Goal: Transaction & Acquisition: Purchase product/service

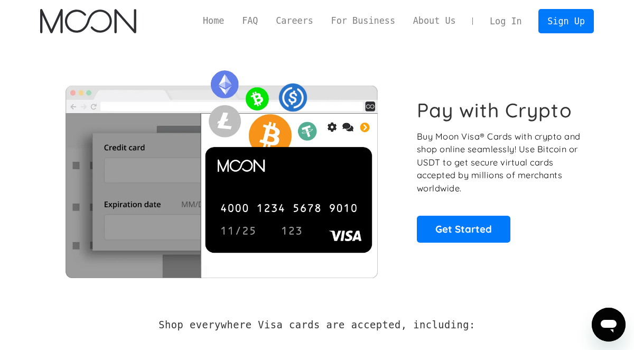
click at [511, 21] on link "Log In" at bounding box center [506, 21] width 50 height 23
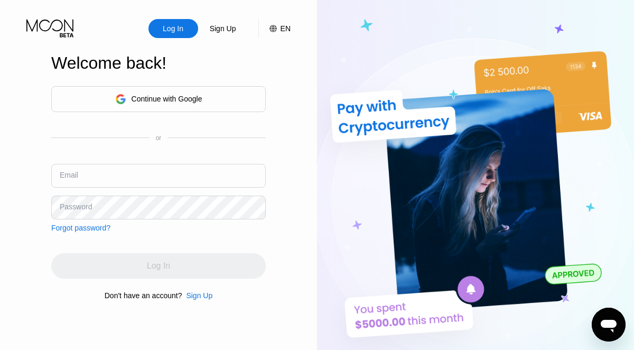
click at [154, 180] on input "text" at bounding box center [158, 176] width 215 height 24
type input "[EMAIL_ADDRESS][DOMAIN_NAME]"
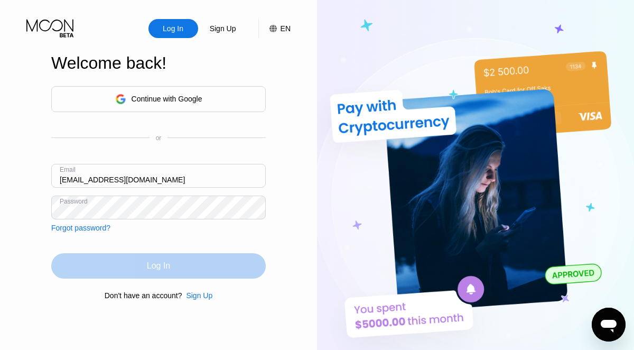
click at [206, 269] on div "Log In" at bounding box center [158, 265] width 215 height 25
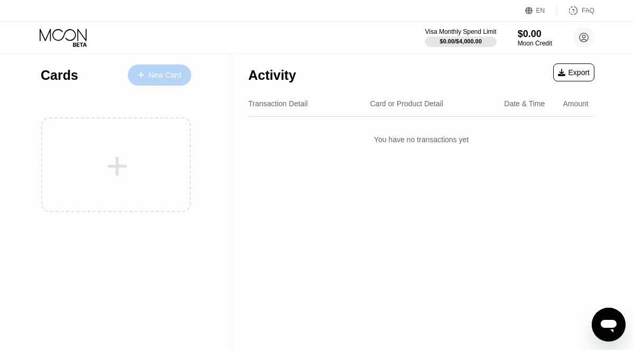
click at [165, 78] on div "New Card" at bounding box center [165, 75] width 33 height 9
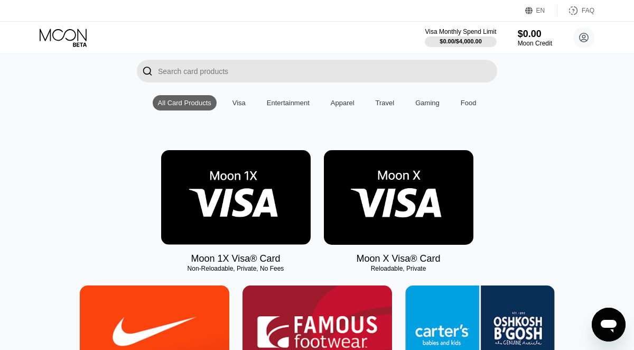
scroll to position [85, 0]
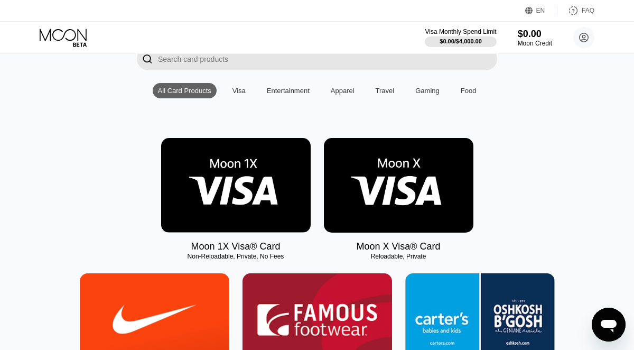
click at [409, 191] on img at bounding box center [399, 185] width 150 height 95
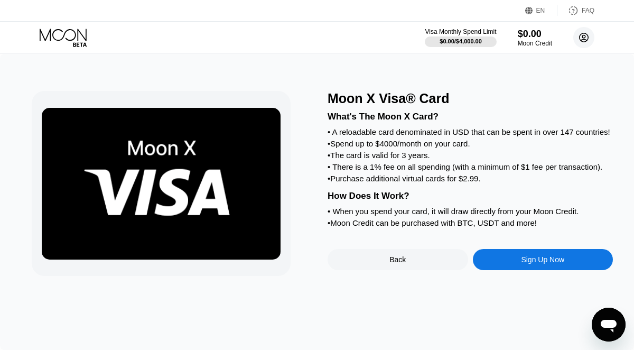
click at [584, 44] on circle at bounding box center [584, 37] width 21 height 21
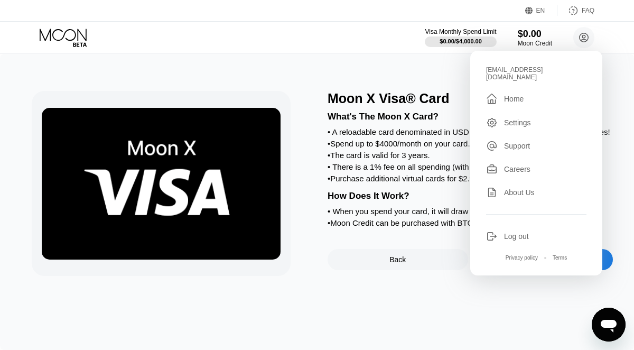
click at [402, 132] on div "• A reloadable card denominated in USD that can be spent in over 147 countries!" at bounding box center [471, 131] width 286 height 9
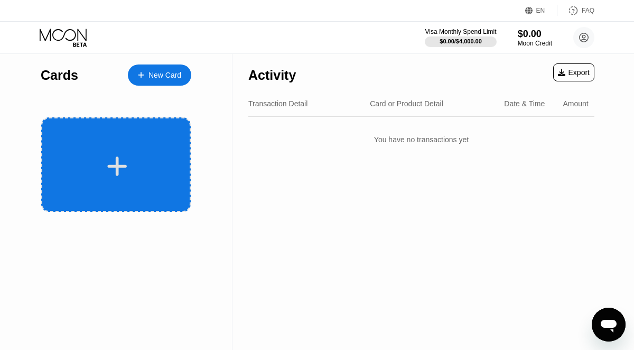
click at [117, 171] on icon at bounding box center [118, 167] width 20 height 20
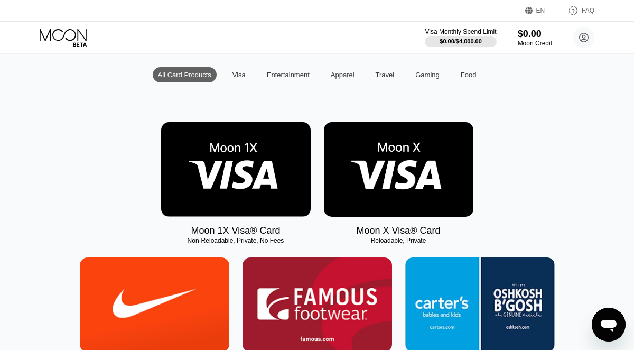
scroll to position [106, 0]
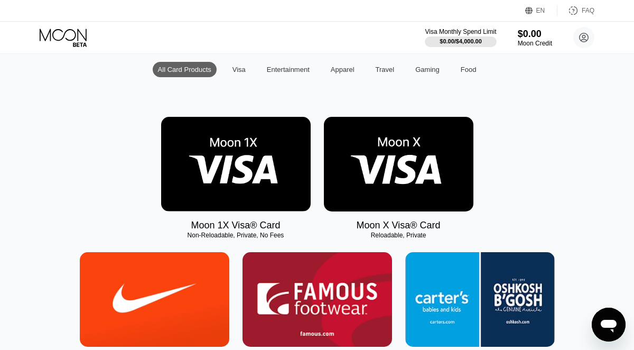
click at [396, 181] on img at bounding box center [399, 164] width 150 height 95
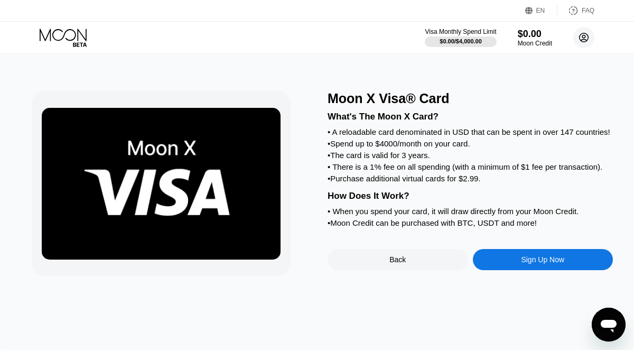
click at [586, 34] on circle at bounding box center [584, 37] width 21 height 21
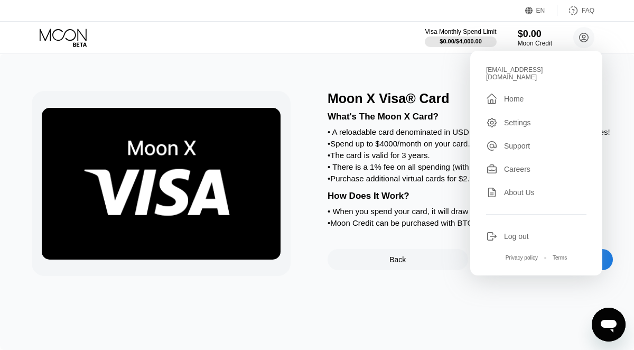
click at [417, 287] on div "Moon X Visa® Card What's The Moon X Card? • A reloadable card denominated in US…" at bounding box center [317, 202] width 634 height 296
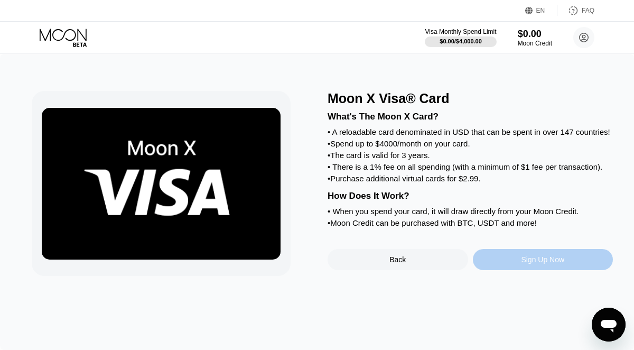
click at [558, 264] on div "Sign Up Now" at bounding box center [542, 259] width 43 height 8
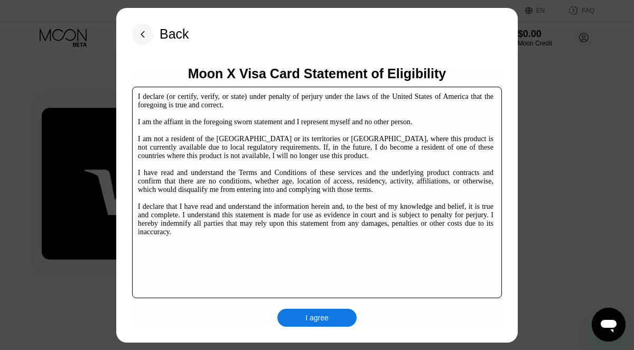
click at [318, 318] on div "I agree" at bounding box center [317, 318] width 23 height 10
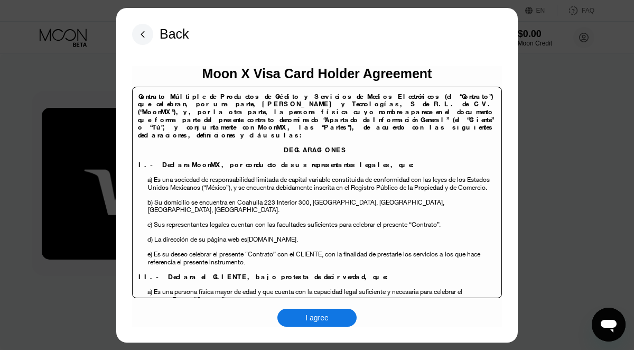
click at [328, 319] on div "I agree" at bounding box center [317, 318] width 23 height 10
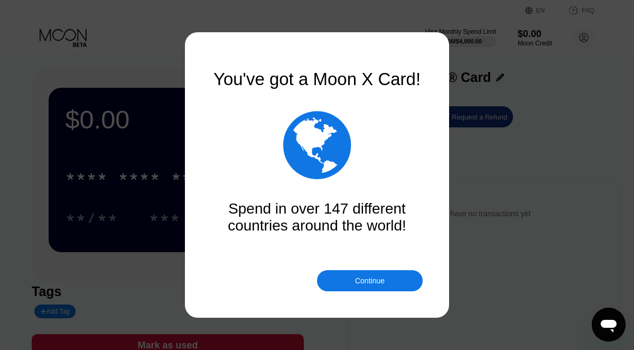
click at [365, 282] on div "Continue" at bounding box center [370, 281] width 30 height 8
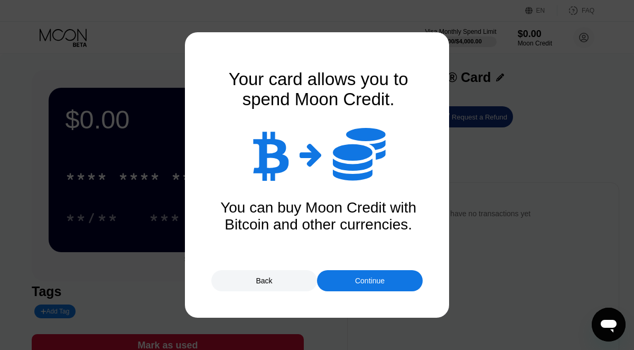
click at [365, 282] on div "Continue" at bounding box center [370, 281] width 30 height 8
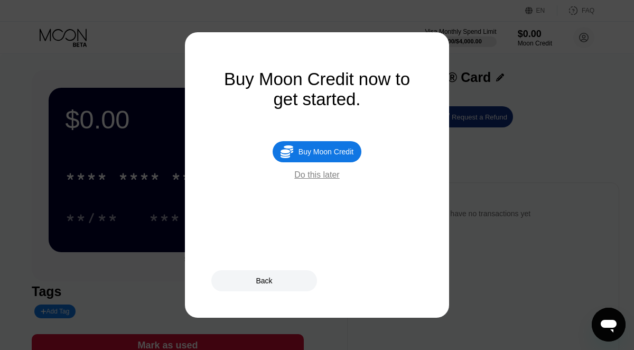
click at [329, 179] on div "Do this later" at bounding box center [317, 175] width 45 height 10
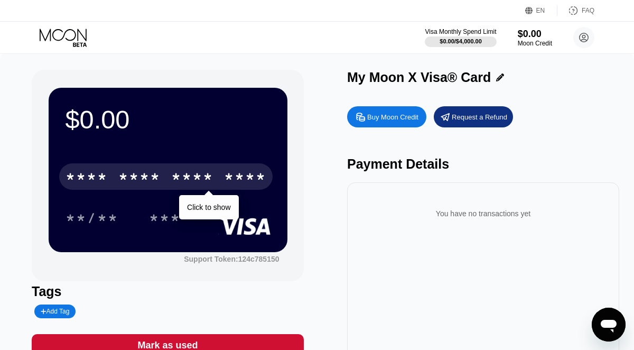
click at [229, 182] on div "****" at bounding box center [245, 178] width 42 height 17
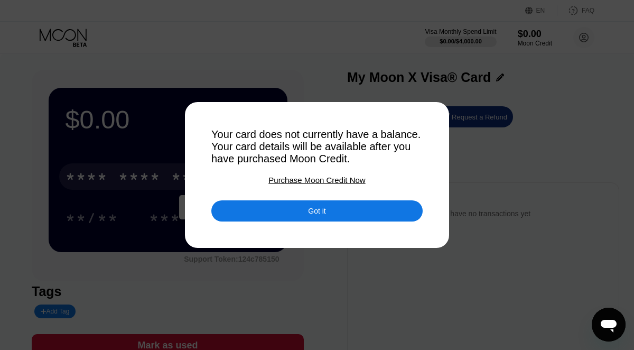
click at [312, 181] on div "Purchase Moon Credit Now" at bounding box center [317, 180] width 97 height 9
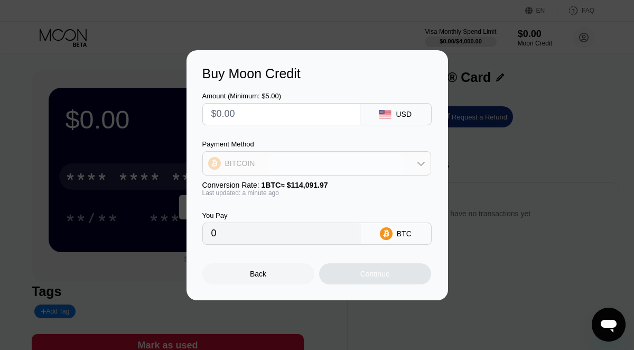
click at [406, 168] on div "BITCOIN" at bounding box center [317, 163] width 228 height 21
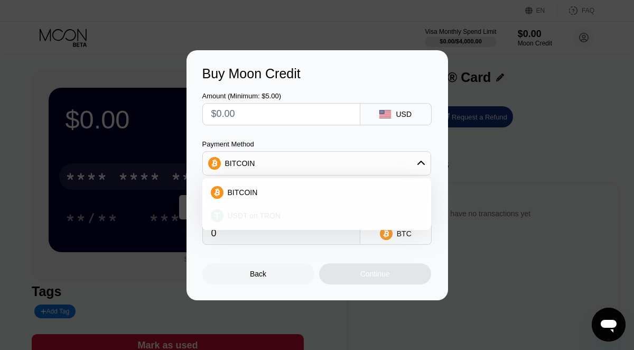
click at [293, 211] on div "USDT on TRON" at bounding box center [323, 215] width 199 height 8
type input "0.00"
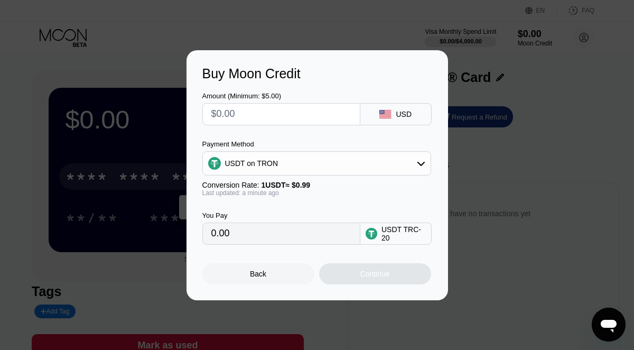
click at [293, 231] on input "0.00" at bounding box center [281, 233] width 140 height 21
click at [245, 232] on input "0.00" at bounding box center [281, 233] width 140 height 21
click at [256, 116] on input "text" at bounding box center [281, 114] width 140 height 21
type input "$40"
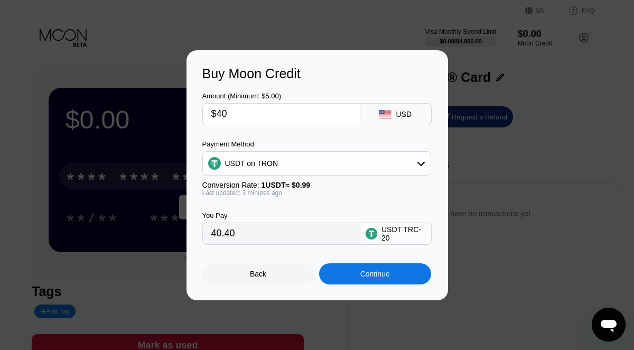
type input "40.40"
type input "$40"
click at [309, 141] on div "Payment Method" at bounding box center [317, 144] width 229 height 8
click at [293, 207] on div "You Pay 40.40 USDT TRC-20" at bounding box center [318, 221] width 230 height 48
click at [405, 235] on div "USDT TRC-20" at bounding box center [404, 233] width 44 height 17
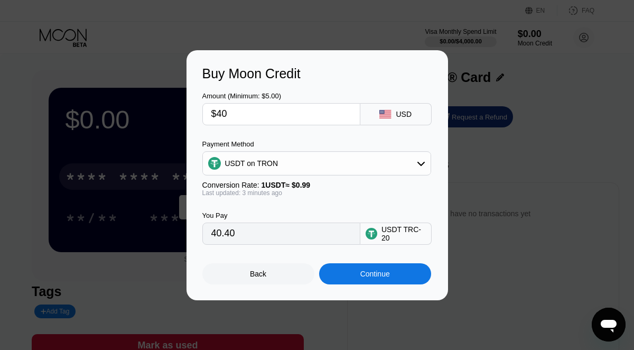
click at [390, 233] on div "USDT TRC-20" at bounding box center [404, 233] width 44 height 17
click at [374, 272] on div "Continue" at bounding box center [376, 274] width 30 height 8
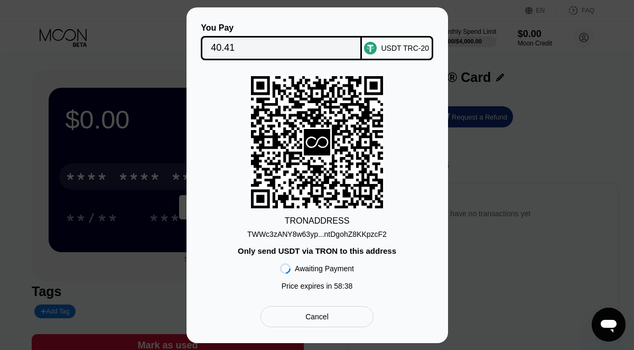
click at [352, 236] on div "TWWc3zANY8w63yp...ntDgohZ8KKpzcF2" at bounding box center [317, 234] width 140 height 8
click at [352, 235] on div "TWWc3zANY8w63yp...ntDgohZ8KKpzcF2" at bounding box center [317, 234] width 140 height 8
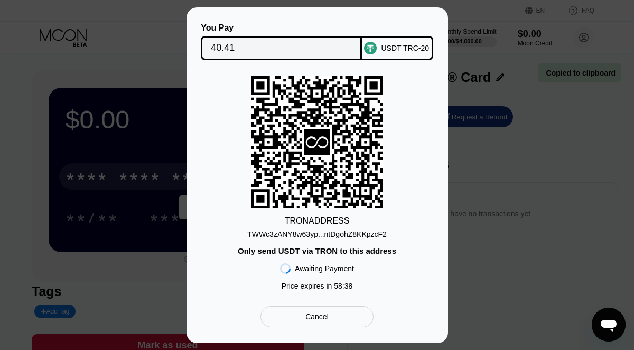
click at [352, 235] on div "TWWc3zANY8w63yp...ntDgohZ8KKpzcF2" at bounding box center [317, 234] width 140 height 8
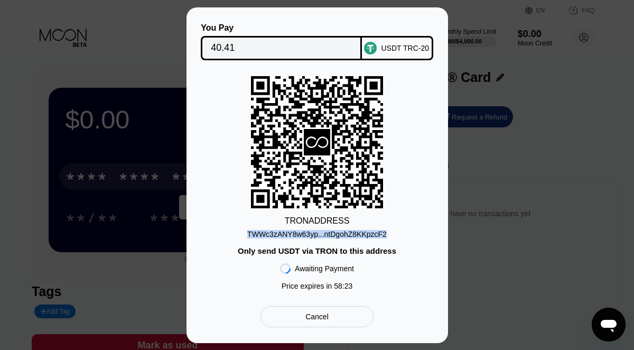
click at [300, 321] on div "Cancel" at bounding box center [317, 316] width 113 height 21
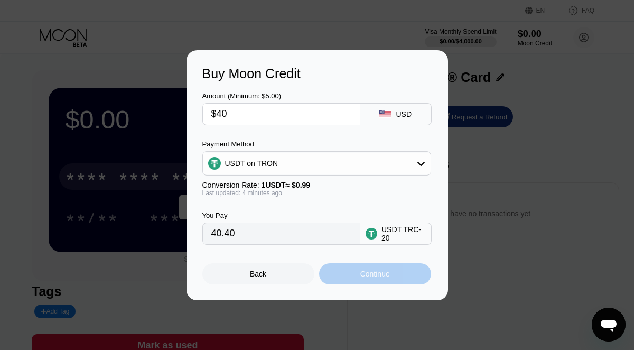
click at [385, 273] on div "Continue" at bounding box center [376, 274] width 30 height 8
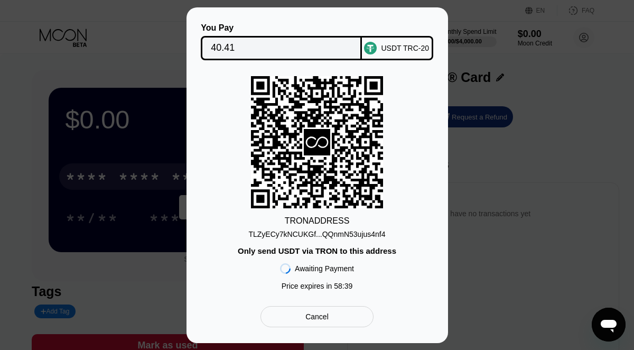
click at [347, 182] on rect at bounding box center [317, 142] width 132 height 132
click at [342, 235] on div "TLZyECy7kNCUKGf...QQnmN53ujus4nf4" at bounding box center [317, 234] width 137 height 8
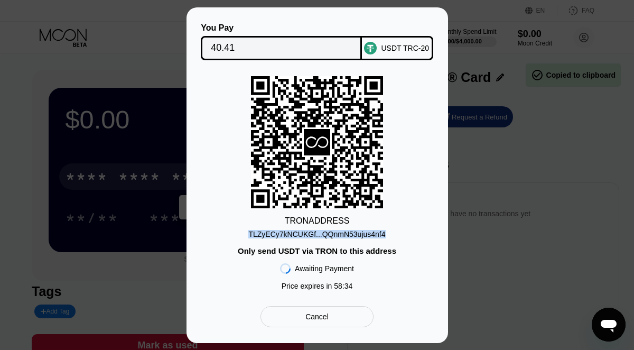
copy div "TLZyECy7kNCUKGf...QQnmN53ujus4nf4"
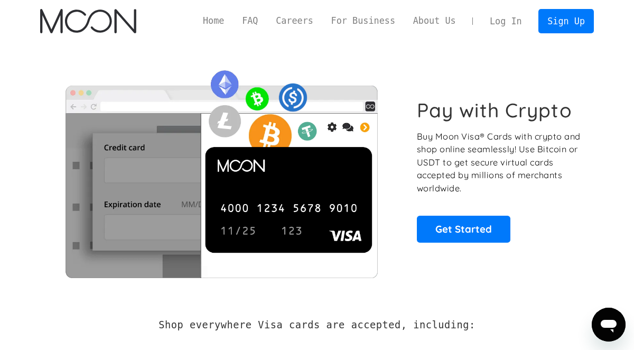
click at [504, 26] on link "Log In" at bounding box center [506, 21] width 50 height 23
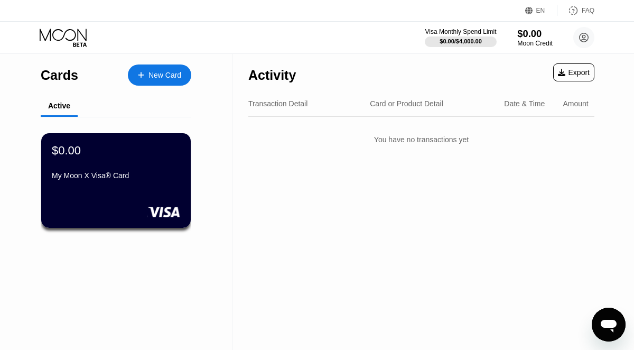
click at [523, 35] on div "$0.00" at bounding box center [535, 33] width 35 height 11
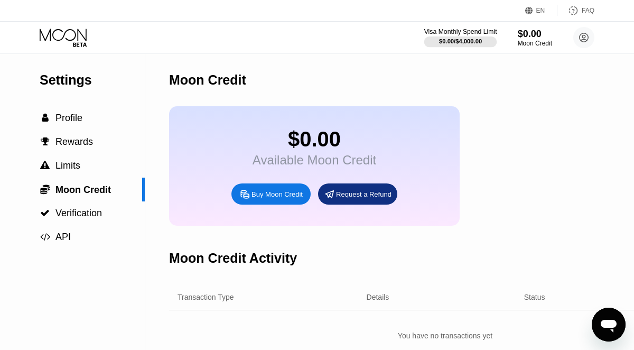
click at [452, 35] on div "$0.00 / $4,000.00" at bounding box center [461, 41] width 73 height 12
click at [209, 86] on div "Moon Credit" at bounding box center [207, 79] width 77 height 15
click at [66, 118] on span "Profile" at bounding box center [69, 118] width 27 height 11
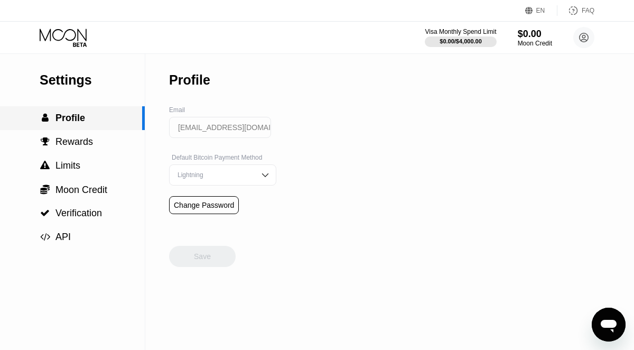
click at [66, 118] on span "Profile" at bounding box center [71, 118] width 30 height 11
click at [69, 139] on span "Rewards" at bounding box center [75, 141] width 38 height 11
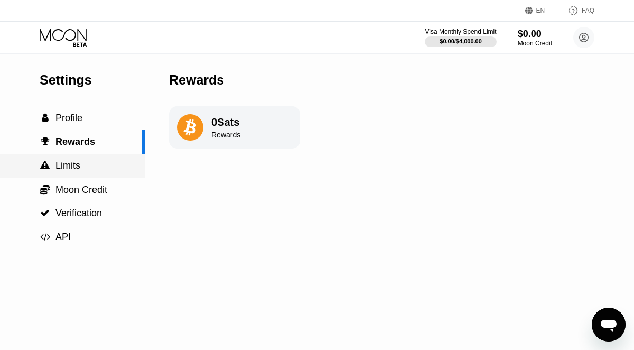
click at [65, 167] on span "Limits" at bounding box center [68, 165] width 25 height 11
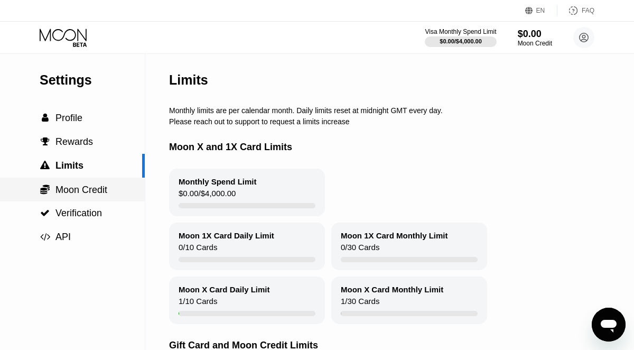
click at [70, 182] on div " Moon Credit" at bounding box center [72, 190] width 145 height 24
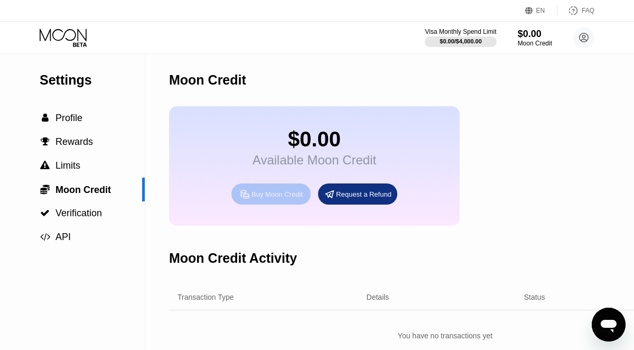
click at [278, 198] on div "Buy Moon Credit" at bounding box center [277, 194] width 51 height 9
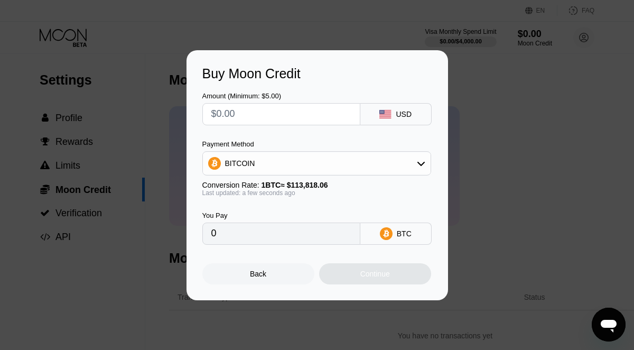
click at [339, 155] on div "BITCOIN" at bounding box center [317, 163] width 228 height 21
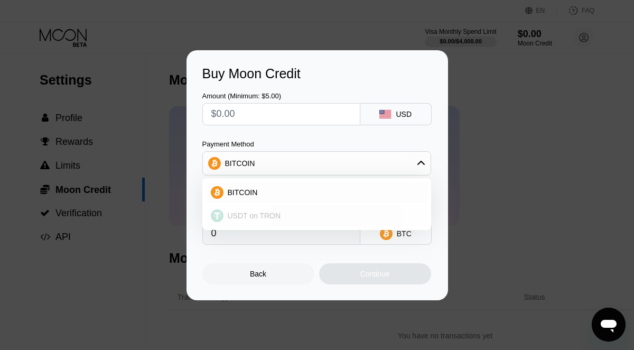
click at [284, 215] on div "USDT on TRON" at bounding box center [323, 215] width 199 height 8
type input "0.00"
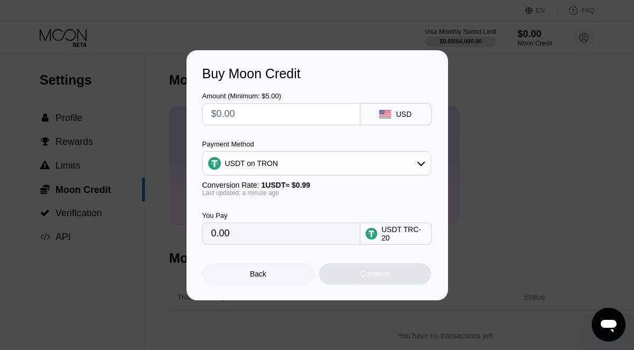
click at [259, 234] on input "0.00" at bounding box center [281, 233] width 140 height 21
click at [238, 122] on input "text" at bounding box center [281, 114] width 140 height 21
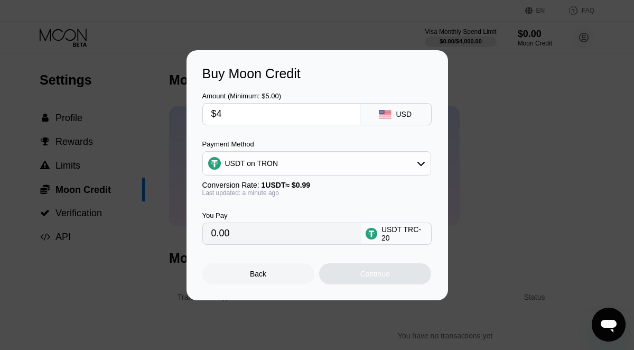
type input "$40"
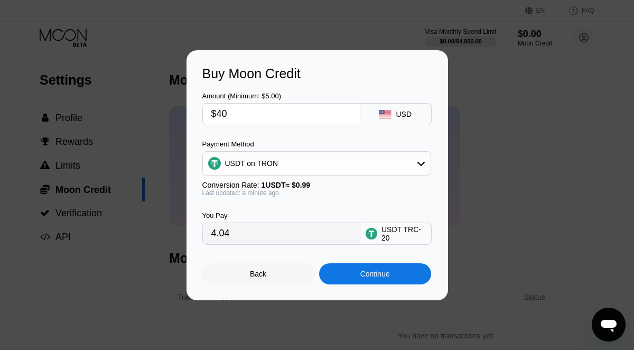
type input "40.40"
type input "$40"
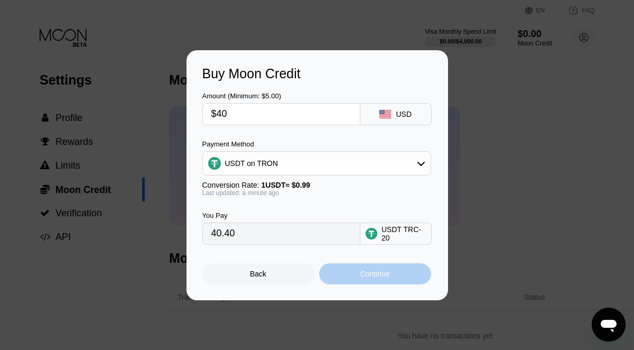
click at [371, 277] on div "Continue" at bounding box center [376, 274] width 30 height 8
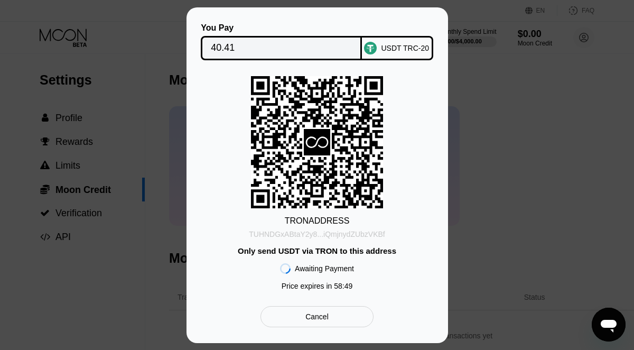
click at [322, 236] on div "TUHNDGxABtaY2y8...iQmjnydZUbzVKBf" at bounding box center [317, 234] width 136 height 8
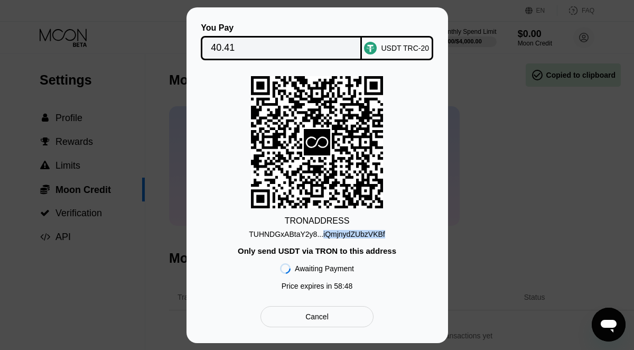
click at [322, 236] on div "TUHNDGxABtaY2y8...iQmjnydZUbzVKBf" at bounding box center [317, 234] width 136 height 8
click at [475, 156] on div "You Pay 40.41 USDT TRC-20 TRON ADDRESS TUHNDGxABtaY2y8...iQmjnydZUbzVKBf Only s…" at bounding box center [317, 175] width 634 height 336
click at [321, 324] on div "Cancel" at bounding box center [317, 316] width 113 height 21
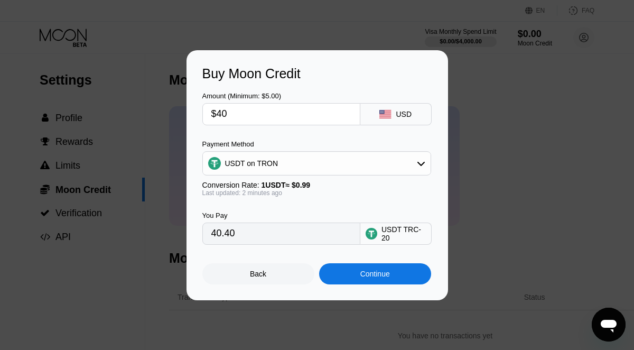
click at [262, 270] on div "Back" at bounding box center [258, 274] width 16 height 8
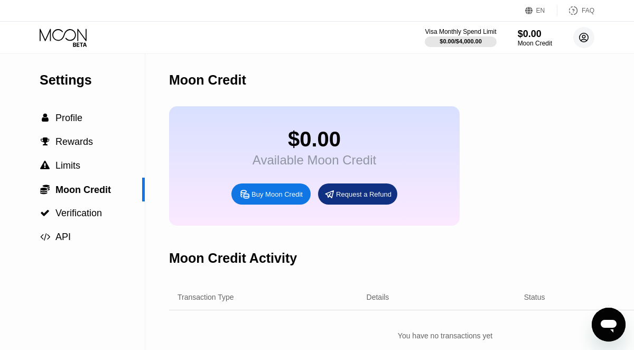
click at [586, 42] on icon at bounding box center [584, 37] width 9 height 9
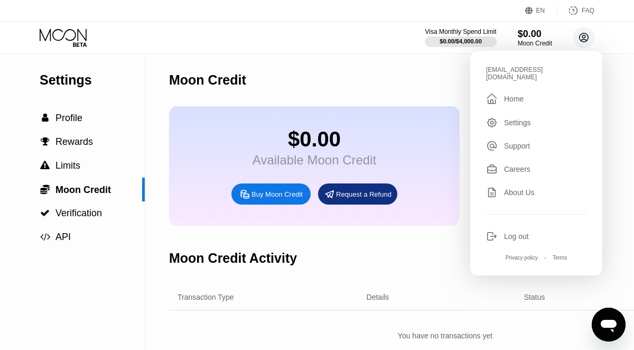
click at [586, 42] on icon at bounding box center [584, 37] width 9 height 9
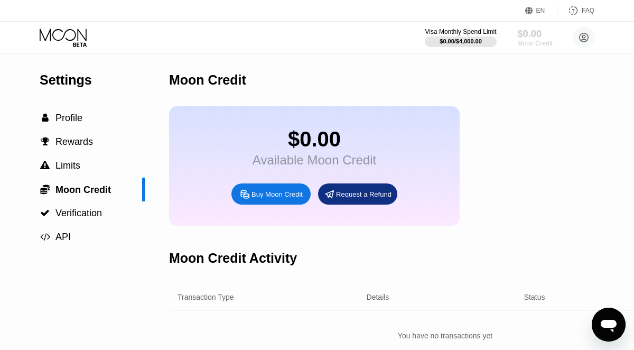
click at [539, 41] on div "Moon Credit" at bounding box center [535, 43] width 35 height 7
click at [532, 45] on div "Moon Credit" at bounding box center [535, 43] width 35 height 7
click at [577, 39] on circle at bounding box center [584, 37] width 21 height 21
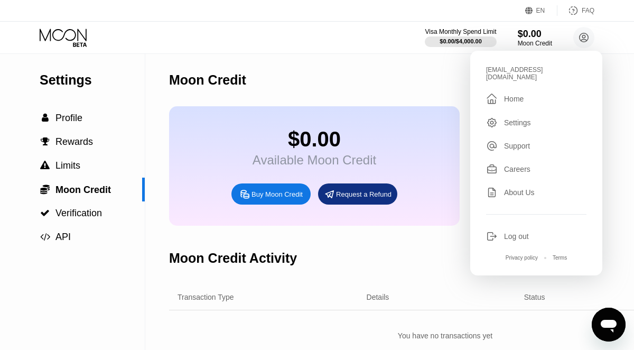
click at [532, 93] on div " Home" at bounding box center [536, 99] width 100 height 13
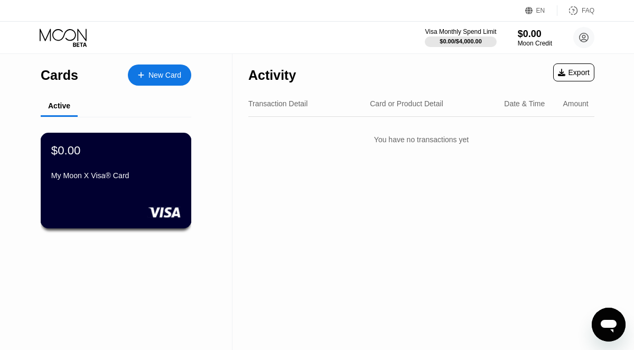
click at [130, 180] on div "My Moon X Visa® Card" at bounding box center [116, 175] width 130 height 8
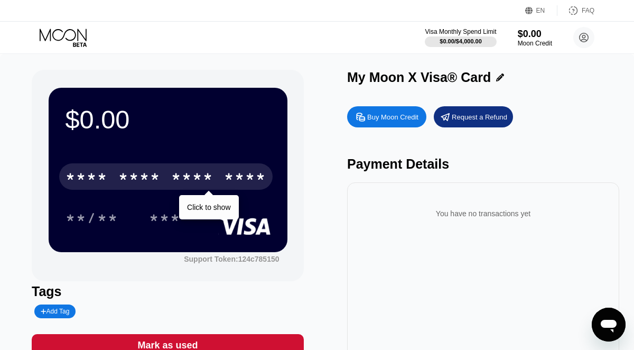
click at [246, 172] on div "****" at bounding box center [245, 178] width 42 height 17
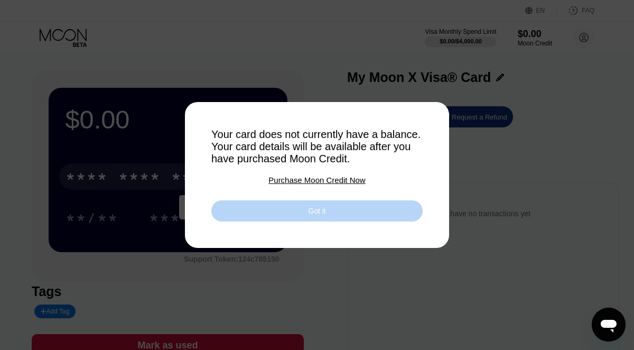
click at [336, 211] on div "Got it" at bounding box center [316, 210] width 211 height 21
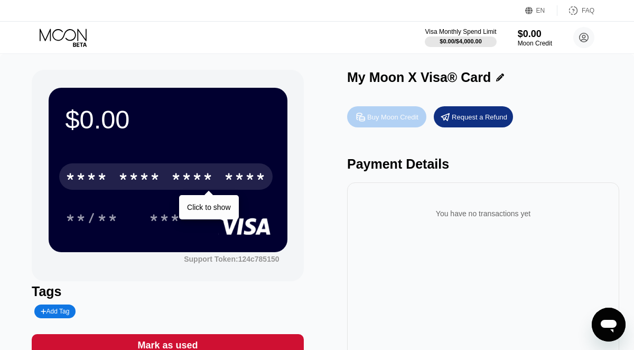
click at [383, 121] on div "Buy Moon Credit" at bounding box center [392, 117] width 51 height 9
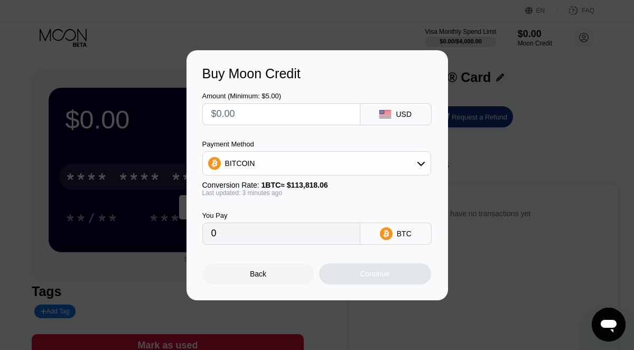
click at [293, 111] on input "text" at bounding box center [281, 114] width 140 height 21
type input "$4"
type input "0.00003515"
type input "$40"
type input "0.00035144"
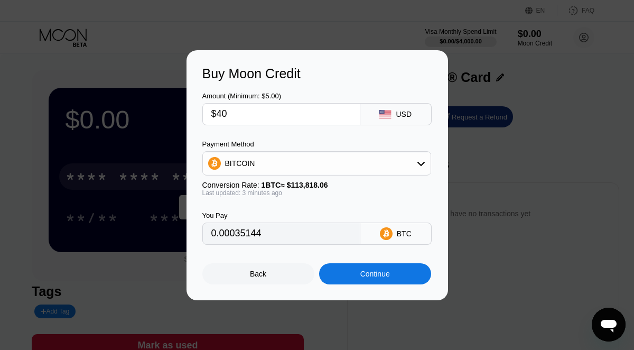
type input "$40"
click at [326, 209] on div "You Pay 0.00035144 BTC" at bounding box center [318, 221] width 230 height 48
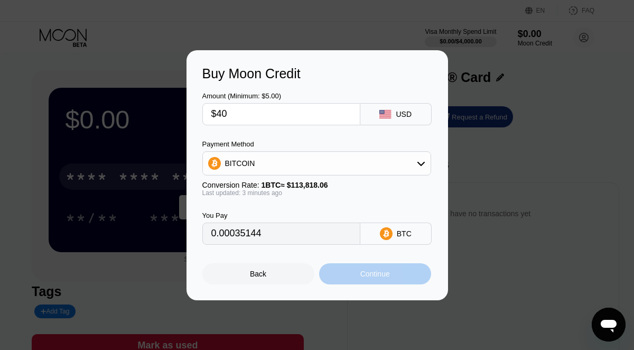
click at [355, 274] on div "Continue" at bounding box center [375, 273] width 112 height 21
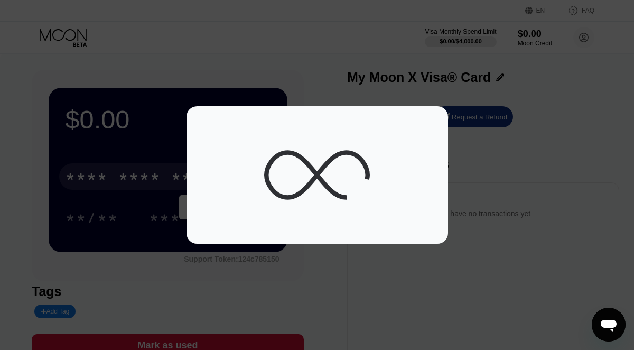
scroll to position [2, 0]
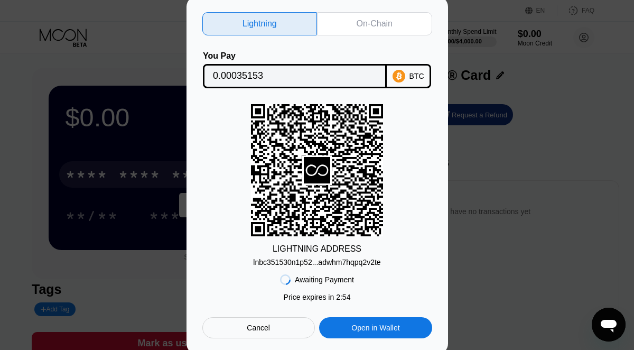
click at [365, 67] on input "0.00035153" at bounding box center [295, 76] width 164 height 21
click at [412, 68] on div "BTC" at bounding box center [409, 76] width 44 height 24
click at [271, 333] on div "Cancel" at bounding box center [259, 327] width 113 height 21
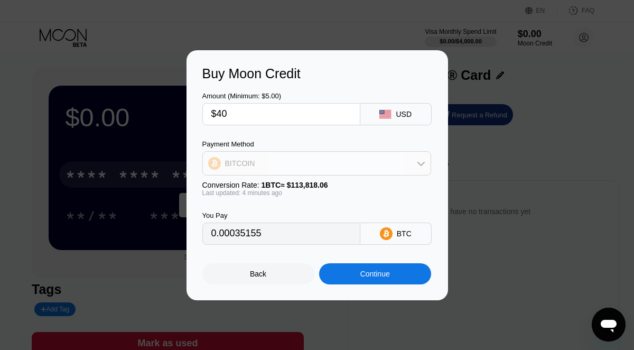
click at [400, 171] on div "BITCOIN" at bounding box center [317, 163] width 228 height 21
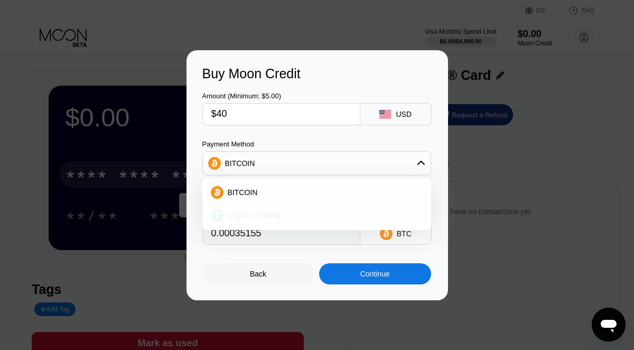
click at [318, 213] on div "USDT on TRON" at bounding box center [323, 215] width 199 height 8
type input "40.40"
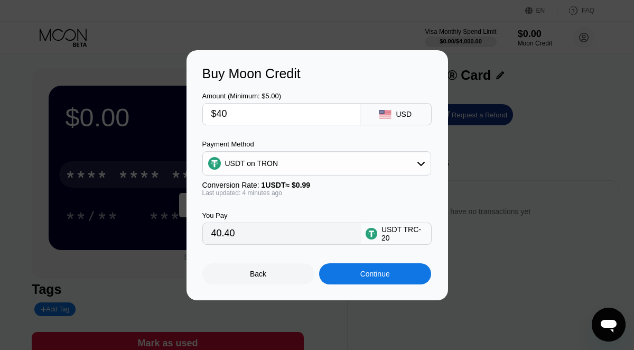
click at [370, 276] on div "Continue" at bounding box center [376, 274] width 30 height 8
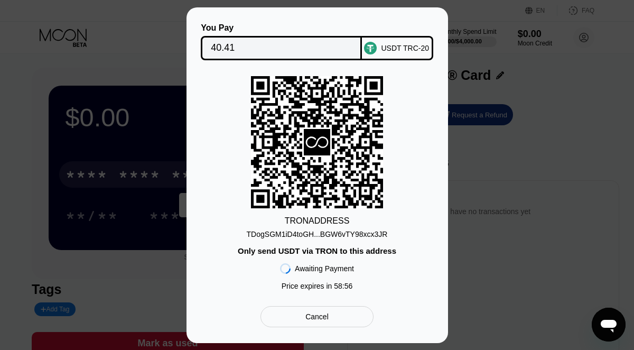
click at [300, 236] on div "TDogSGM1iD4toGH...BGW6vTY98xcx3JR" at bounding box center [317, 234] width 141 height 8
click at [584, 91] on div "You Pay 40.41 USDT TRC-20 TRON ADDRESS TDogSGM1iD4toGH...BGW6vTY98xcx3JR Only s…" at bounding box center [317, 175] width 634 height 336
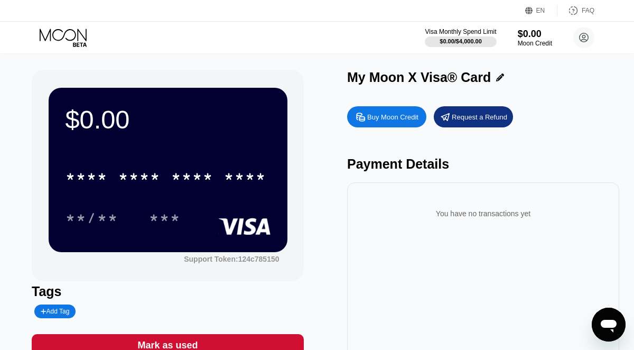
click at [141, 204] on div "* * * * * * * * * * * * **** **/** ***" at bounding box center [168, 186] width 205 height 62
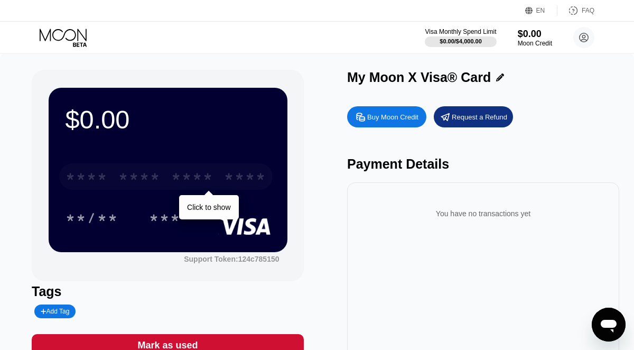
click at [224, 184] on div "****" at bounding box center [245, 178] width 42 height 17
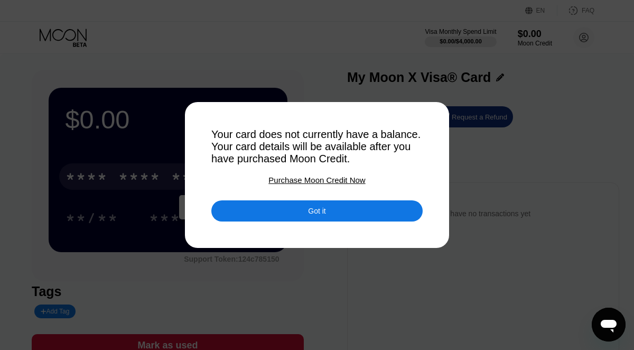
click at [298, 207] on div "Got it" at bounding box center [316, 210] width 211 height 21
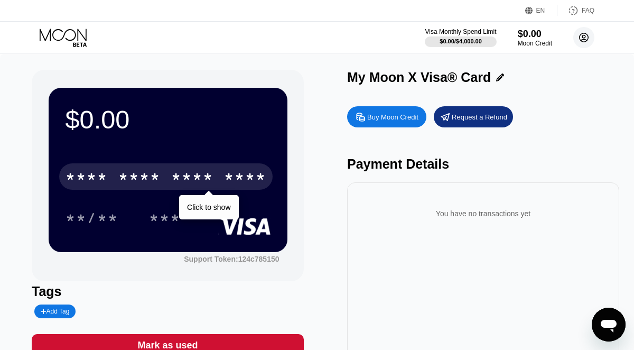
click at [584, 38] on icon at bounding box center [585, 38] width 6 height 6
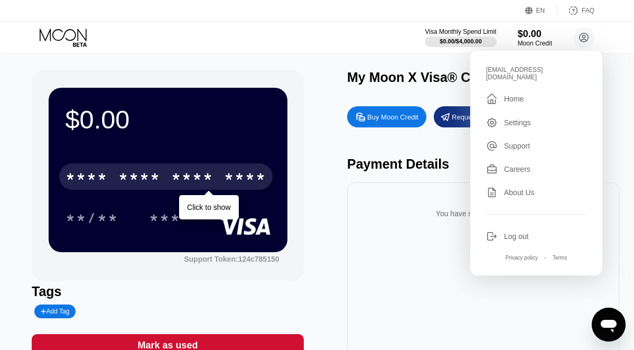
click at [519, 95] on div "Home" at bounding box center [514, 99] width 20 height 8
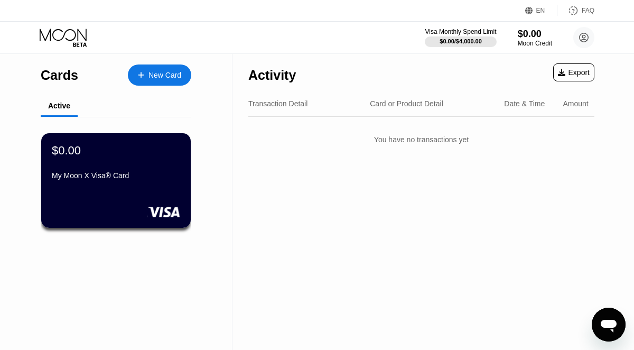
click at [273, 105] on div "Transaction Detail" at bounding box center [278, 103] width 59 height 8
click at [397, 103] on div "Card or Product Detail" at bounding box center [406, 103] width 73 height 8
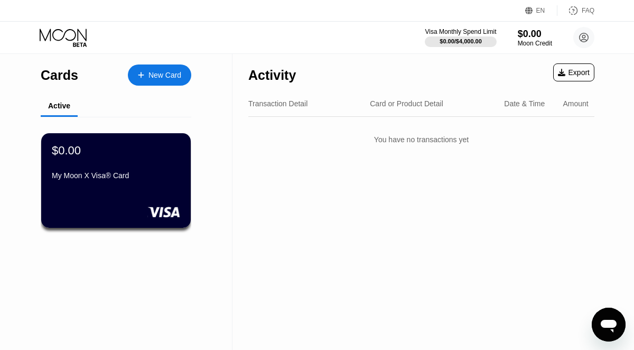
click at [397, 103] on div "Card or Product Detail" at bounding box center [406, 103] width 73 height 8
click at [518, 103] on div "Date & Time" at bounding box center [524, 103] width 41 height 8
click at [576, 102] on div "Amount" at bounding box center [576, 103] width 25 height 8
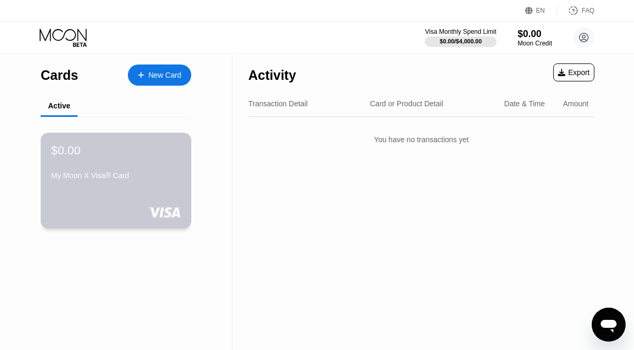
click at [137, 202] on div "$0.00 My Moon X Visa® Card" at bounding box center [116, 181] width 151 height 96
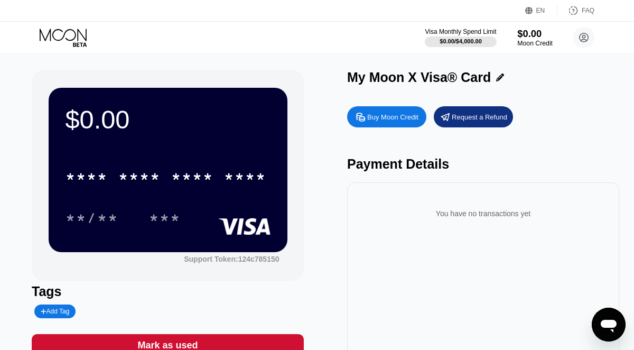
click at [518, 39] on div "$0.00" at bounding box center [535, 33] width 35 height 11
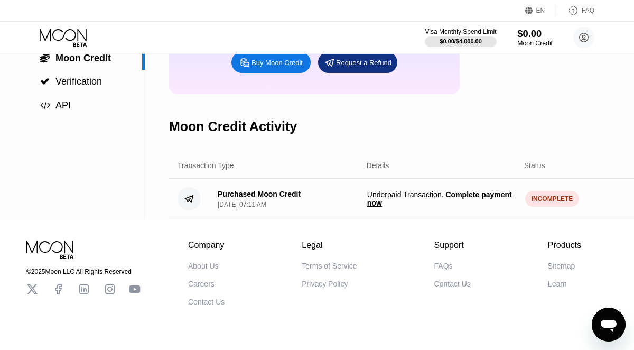
scroll to position [148, 0]
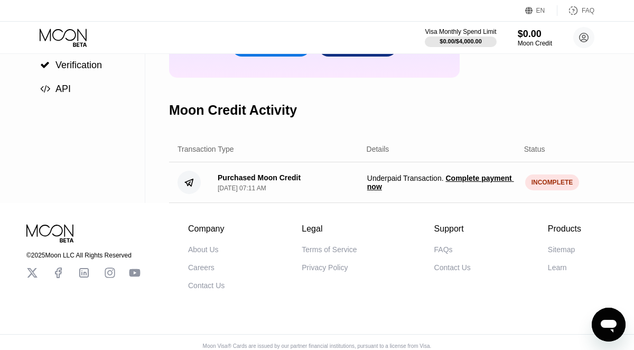
click at [463, 177] on span "Complete payment now" at bounding box center [440, 182] width 147 height 17
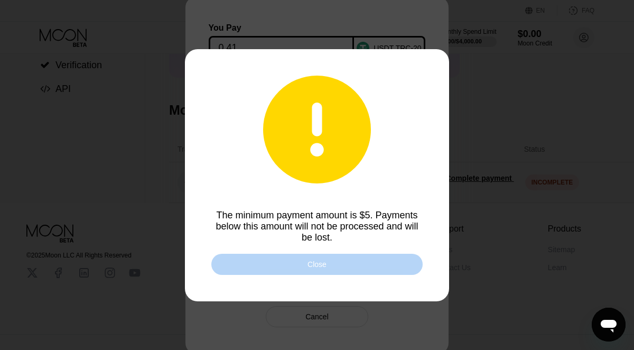
click at [390, 263] on div "Close" at bounding box center [316, 264] width 211 height 21
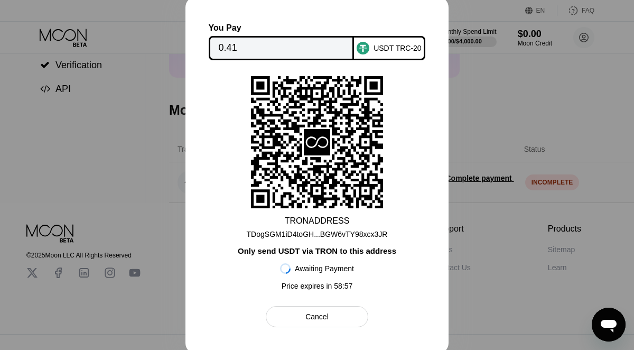
click at [511, 235] on div at bounding box center [317, 175] width 634 height 350
click at [153, 134] on div at bounding box center [317, 175] width 634 height 350
click at [292, 320] on div "Cancel" at bounding box center [317, 316] width 102 height 21
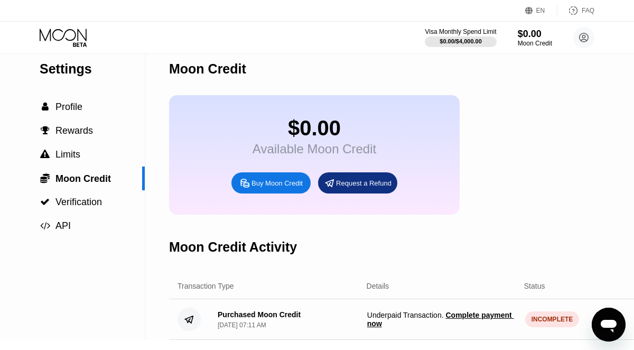
scroll to position [0, 0]
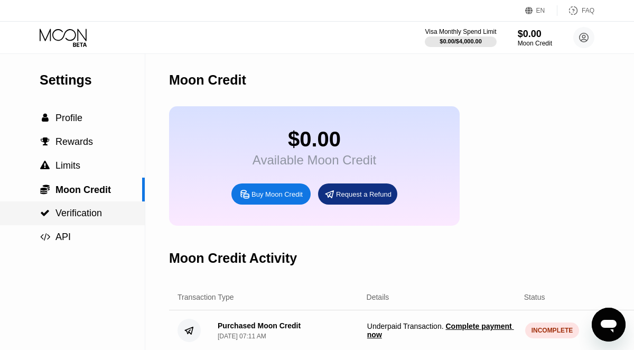
click at [89, 222] on div " Verification" at bounding box center [72, 213] width 145 height 24
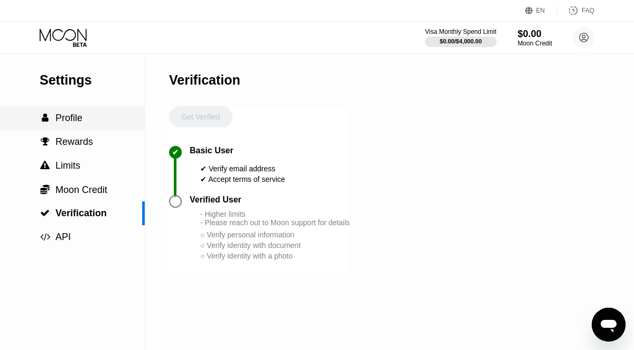
click at [60, 124] on div " Profile" at bounding box center [72, 118] width 145 height 24
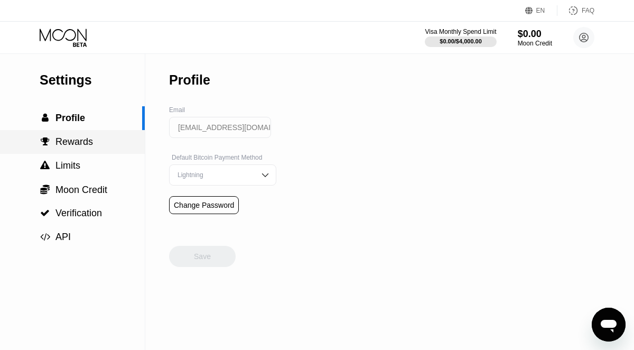
click at [76, 137] on span "Rewards" at bounding box center [75, 141] width 38 height 11
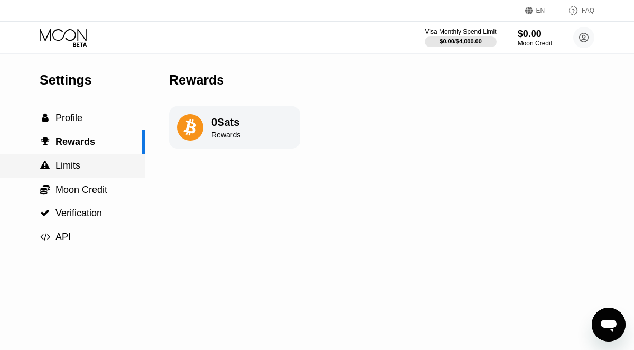
click at [77, 161] on span "Limits" at bounding box center [68, 165] width 25 height 11
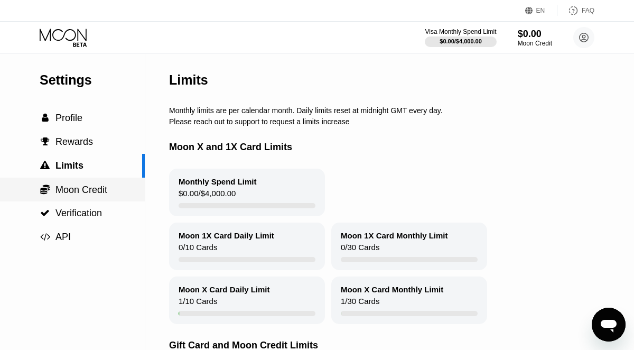
click at [82, 186] on span "Moon Credit" at bounding box center [82, 190] width 52 height 11
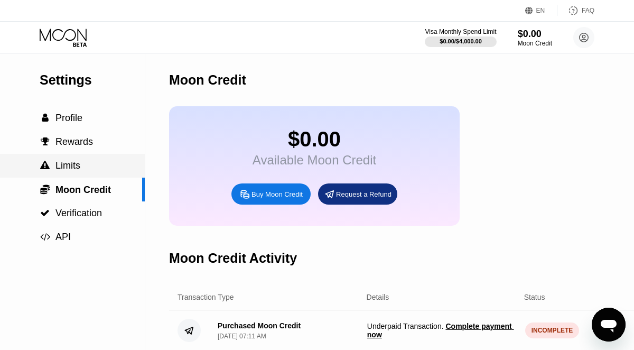
click at [78, 164] on span "Limits" at bounding box center [68, 165] width 25 height 11
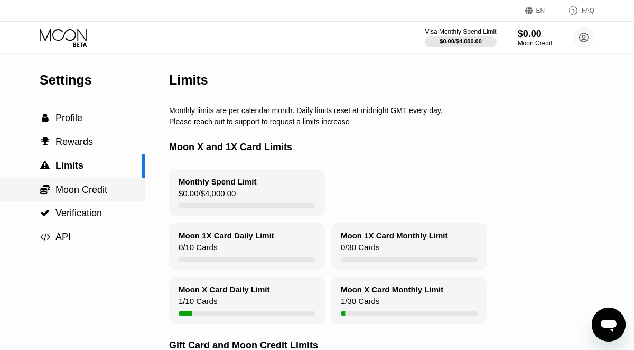
click at [78, 189] on span "Moon Credit" at bounding box center [82, 190] width 52 height 11
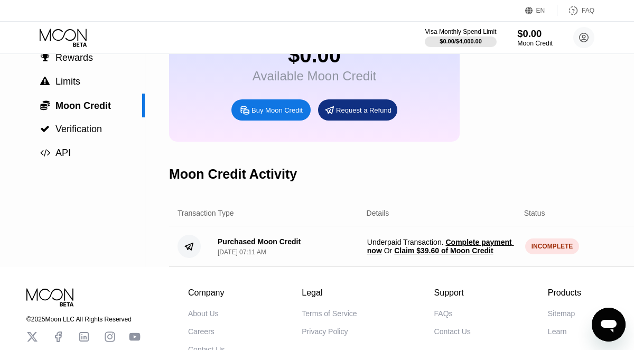
scroll to position [85, 0]
click at [246, 251] on div "[DATE] 07:11 AM" at bounding box center [242, 251] width 49 height 7
click at [456, 248] on span "Claim $39.60 of Moon Credit" at bounding box center [443, 250] width 99 height 8
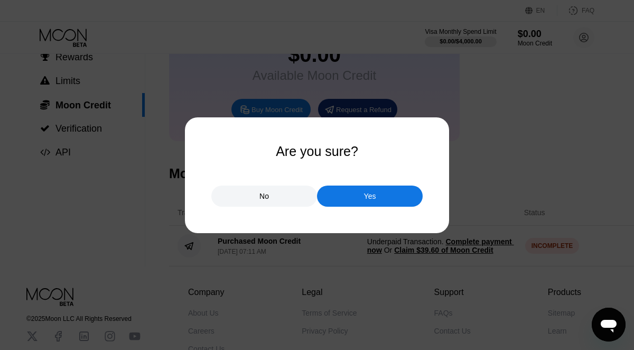
click at [272, 198] on div "No" at bounding box center [264, 196] width 106 height 21
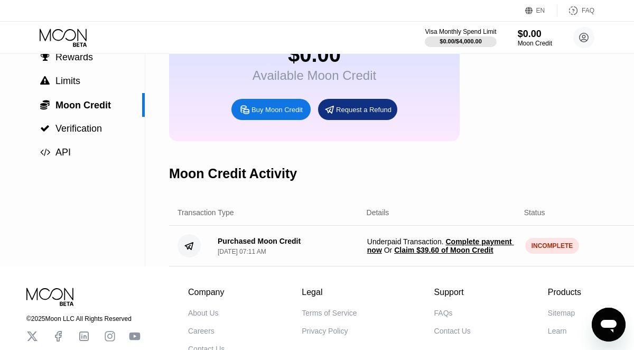
click at [391, 250] on span "Complete payment now" at bounding box center [440, 245] width 147 height 17
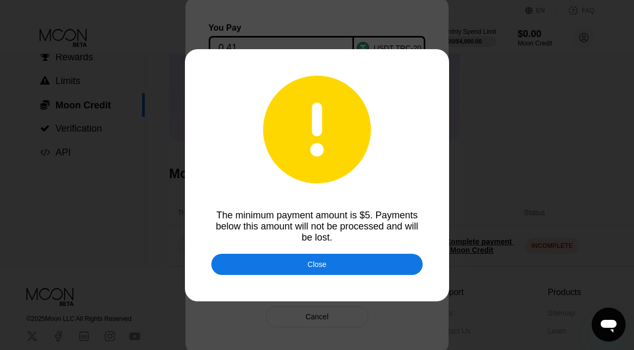
click at [365, 262] on div "Close" at bounding box center [316, 264] width 211 height 21
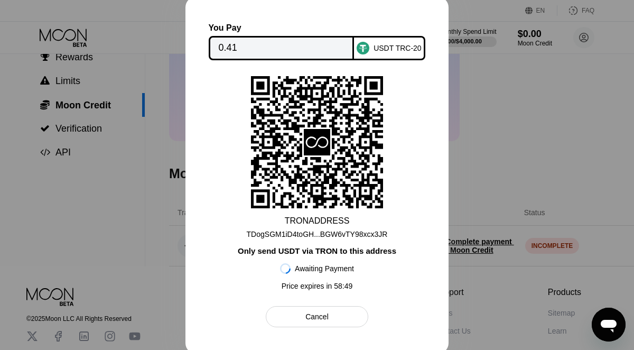
click at [319, 319] on div "Cancel" at bounding box center [317, 317] width 23 height 10
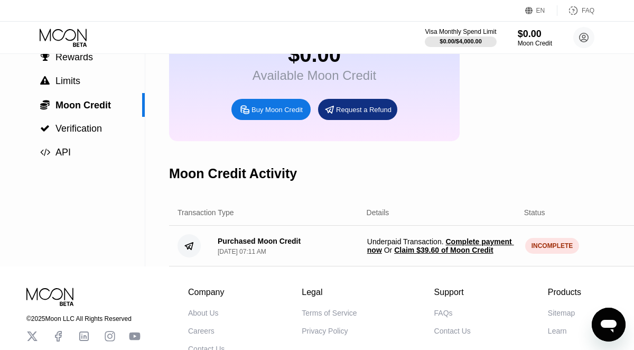
click at [463, 250] on span "Claim $39.60 of Moon Credit" at bounding box center [443, 250] width 99 height 8
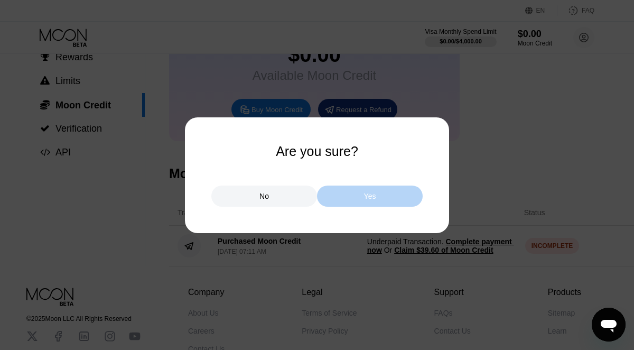
click at [369, 199] on div "Yes" at bounding box center [370, 196] width 12 height 10
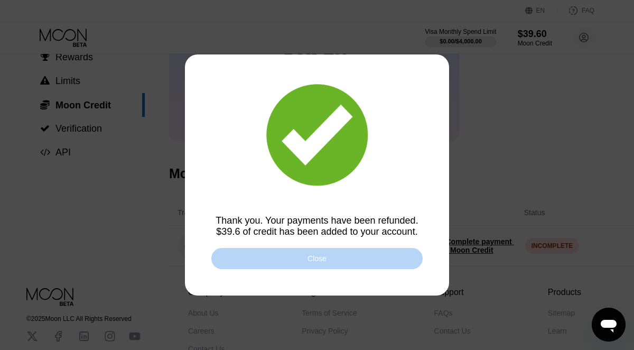
click at [318, 261] on div "Close" at bounding box center [317, 258] width 19 height 8
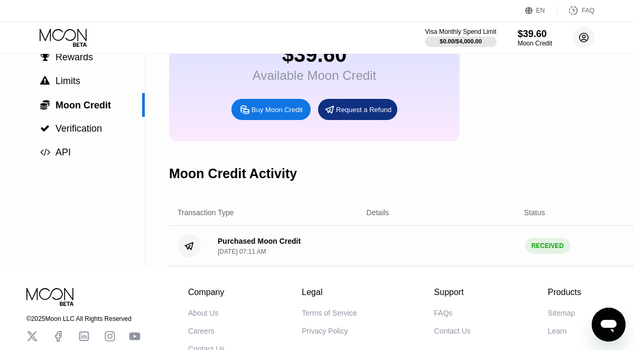
click at [582, 43] on circle at bounding box center [584, 37] width 21 height 21
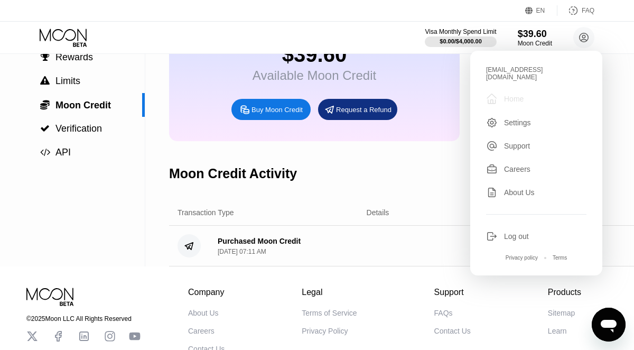
click at [522, 95] on div "Home" at bounding box center [514, 99] width 20 height 8
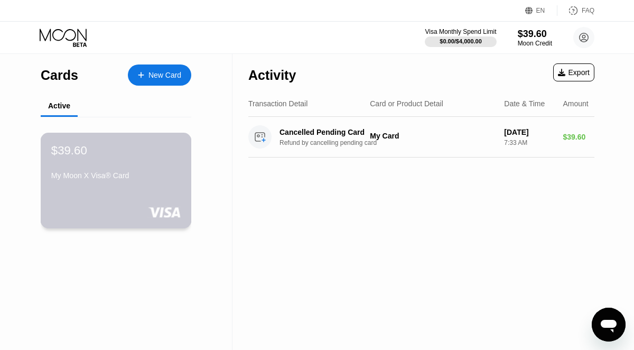
click at [85, 177] on div "My Moon X Visa® Card" at bounding box center [116, 175] width 130 height 8
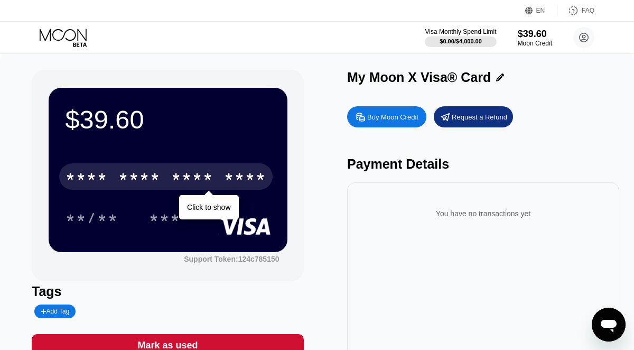
click at [164, 183] on div "* * * * * * * * * * * * ****" at bounding box center [166, 176] width 214 height 26
click at [135, 181] on div "* * * *" at bounding box center [139, 178] width 42 height 17
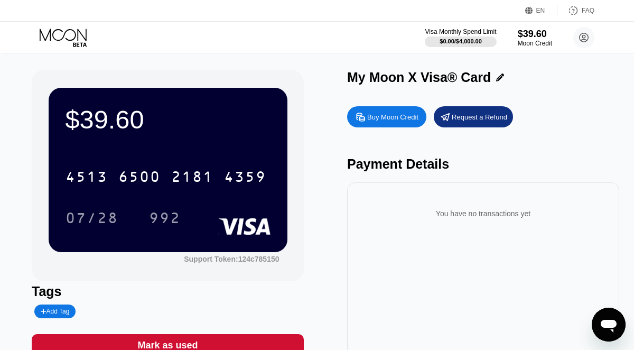
click at [469, 116] on div "Request a Refund" at bounding box center [480, 117] width 56 height 9
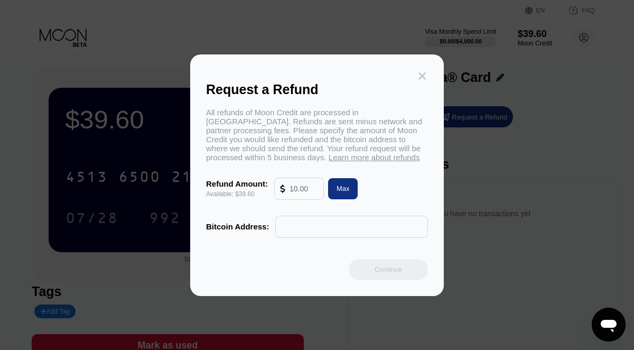
click at [424, 75] on icon at bounding box center [422, 75] width 7 height 7
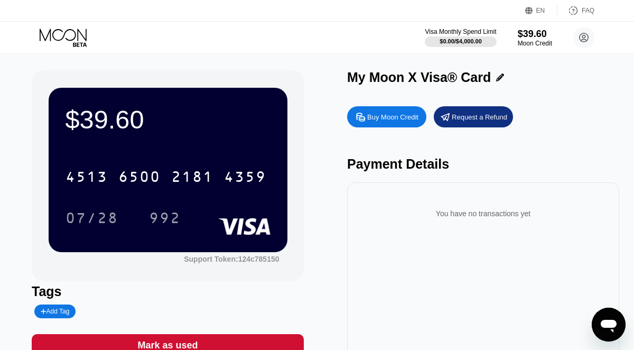
click at [238, 222] on rect at bounding box center [244, 226] width 52 height 17
